Goal: Information Seeking & Learning: Check status

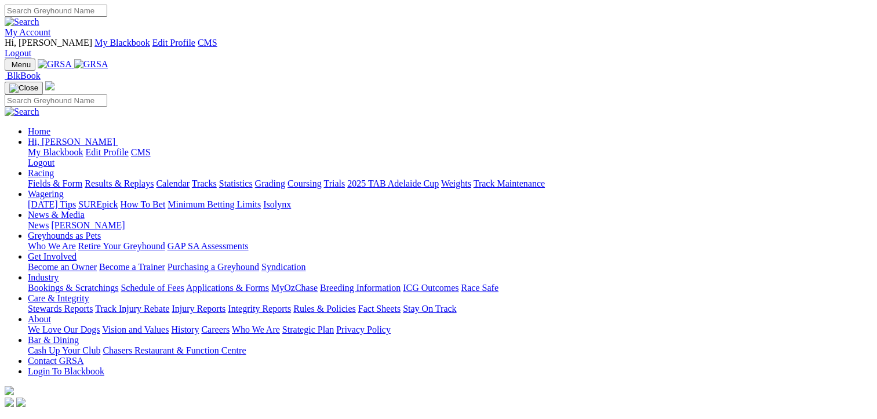
click at [54, 168] on link "Racing" at bounding box center [41, 173] width 26 height 10
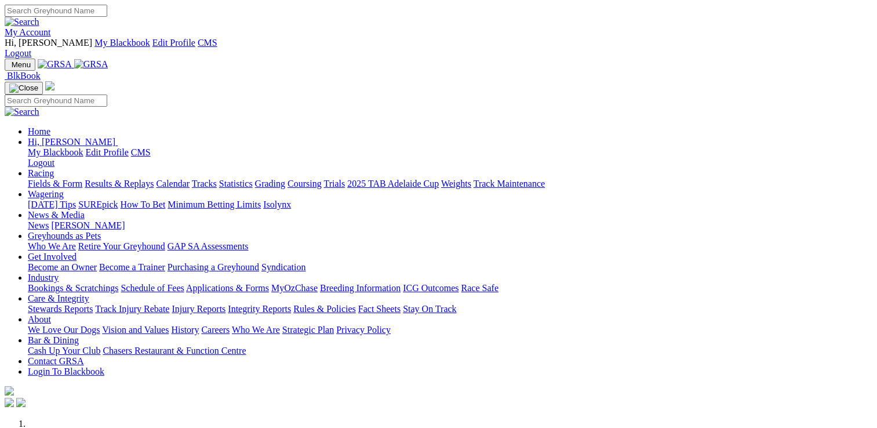
click at [54, 168] on link "Racing" at bounding box center [41, 173] width 26 height 10
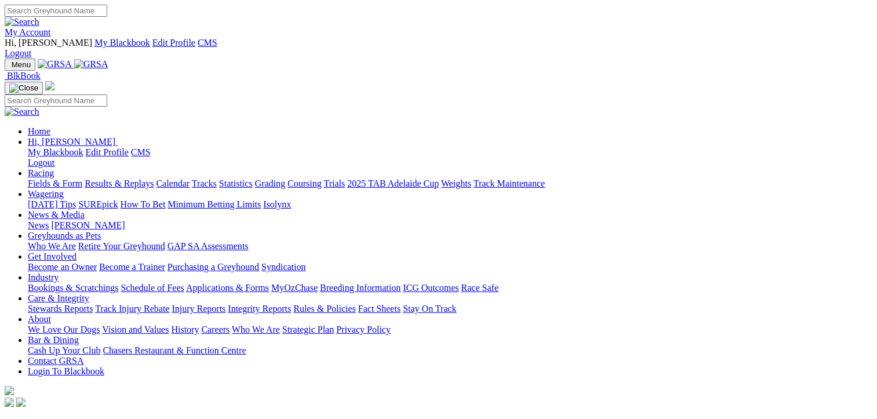
click at [46, 178] on link "Fields & Form" at bounding box center [55, 183] width 54 height 10
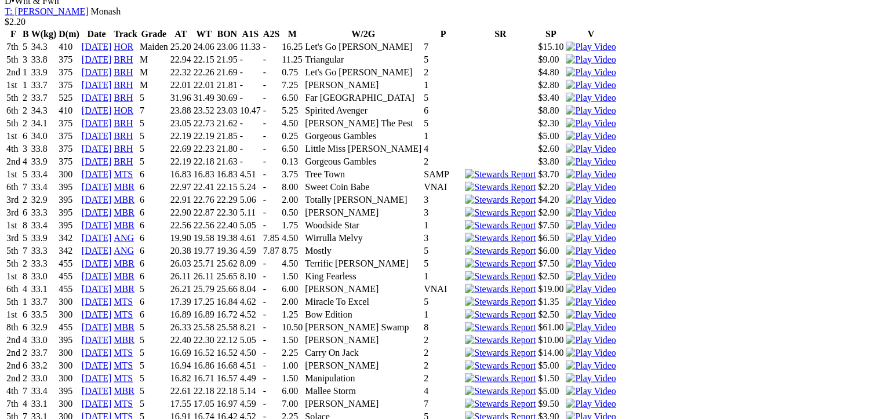
scroll to position [2270, 0]
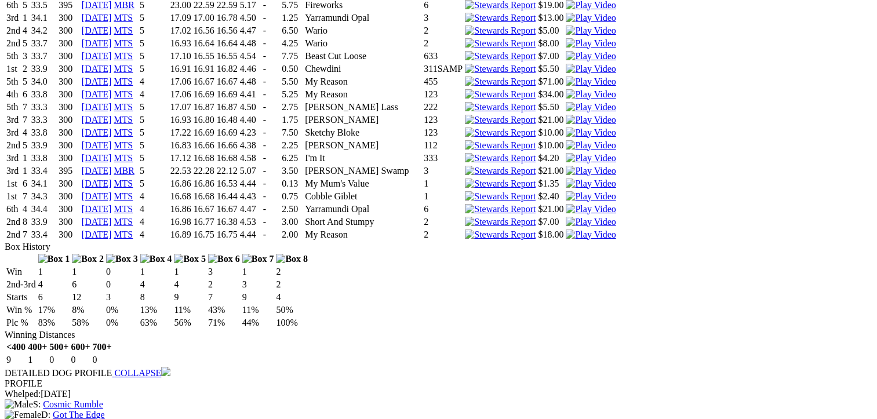
scroll to position [0, 0]
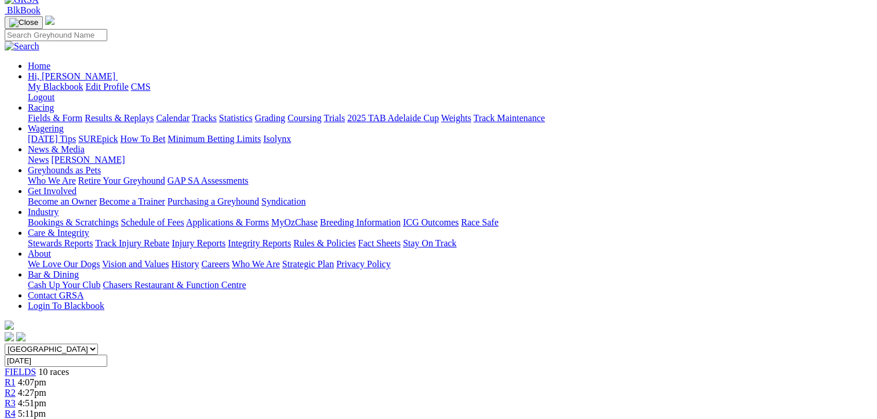
scroll to position [81, 0]
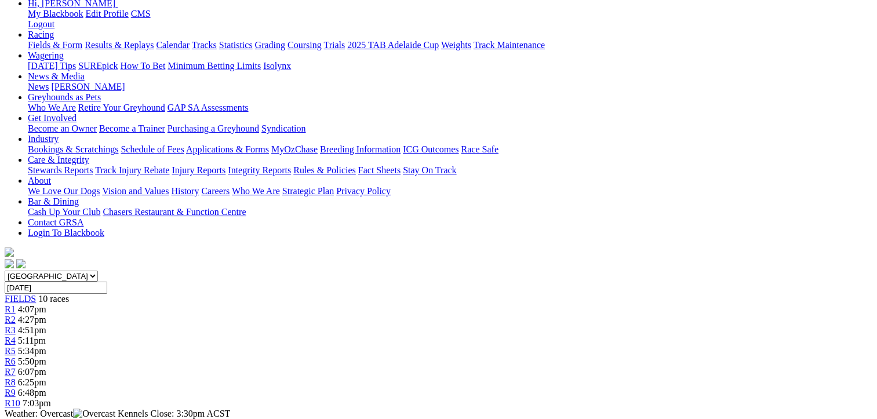
scroll to position [94, 0]
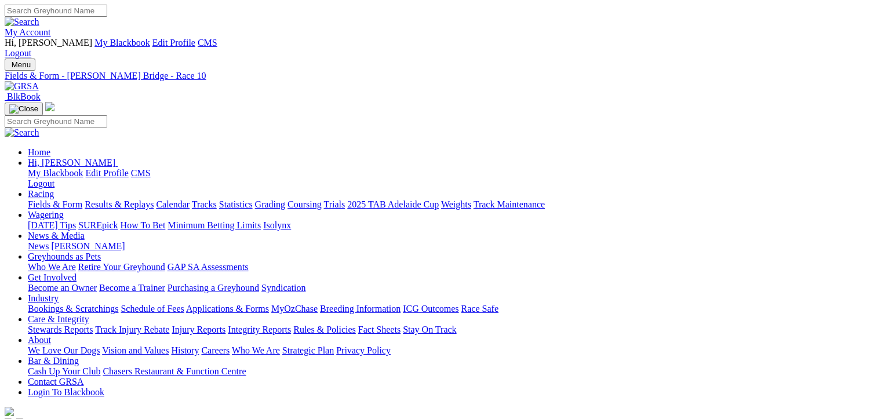
click at [107, 13] on input "Search" at bounding box center [56, 11] width 103 height 12
type input "ELEGANT EMBER"
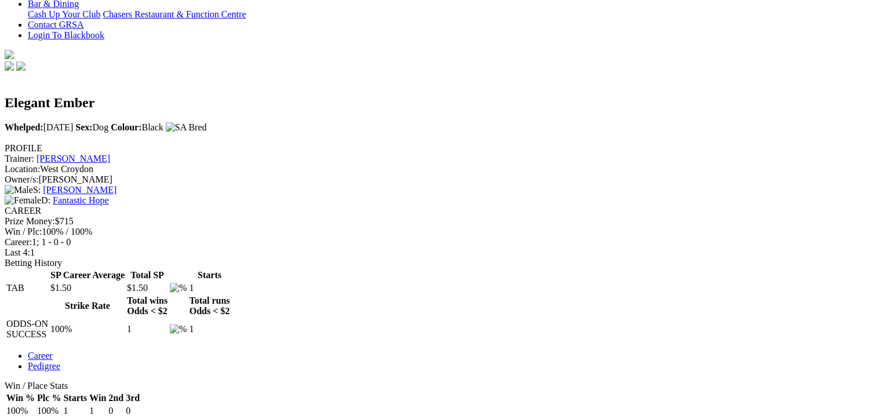
scroll to position [352, 0]
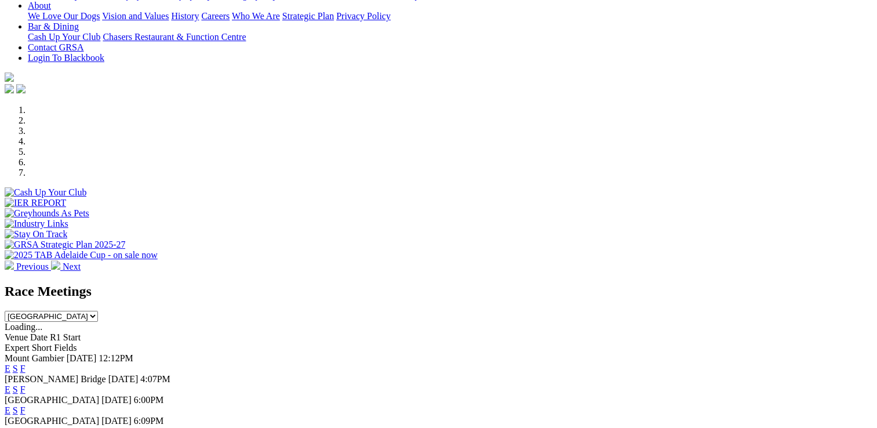
scroll to position [341, 0]
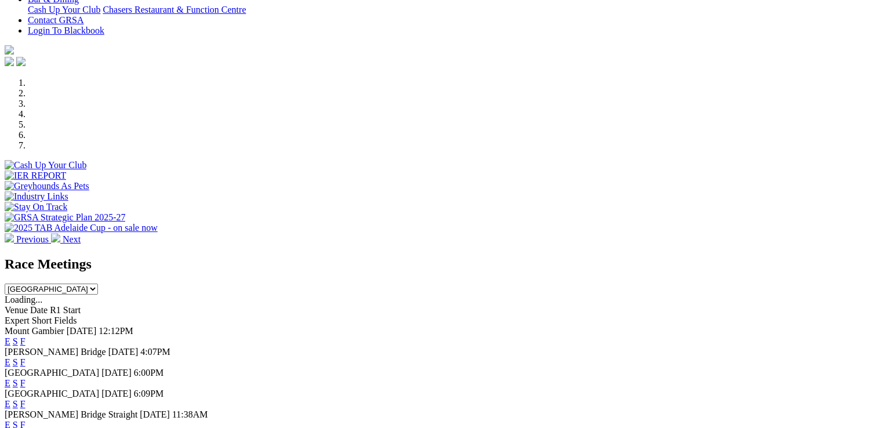
click at [10, 357] on link "E" at bounding box center [8, 362] width 6 height 10
